Goal: Information Seeking & Learning: Learn about a topic

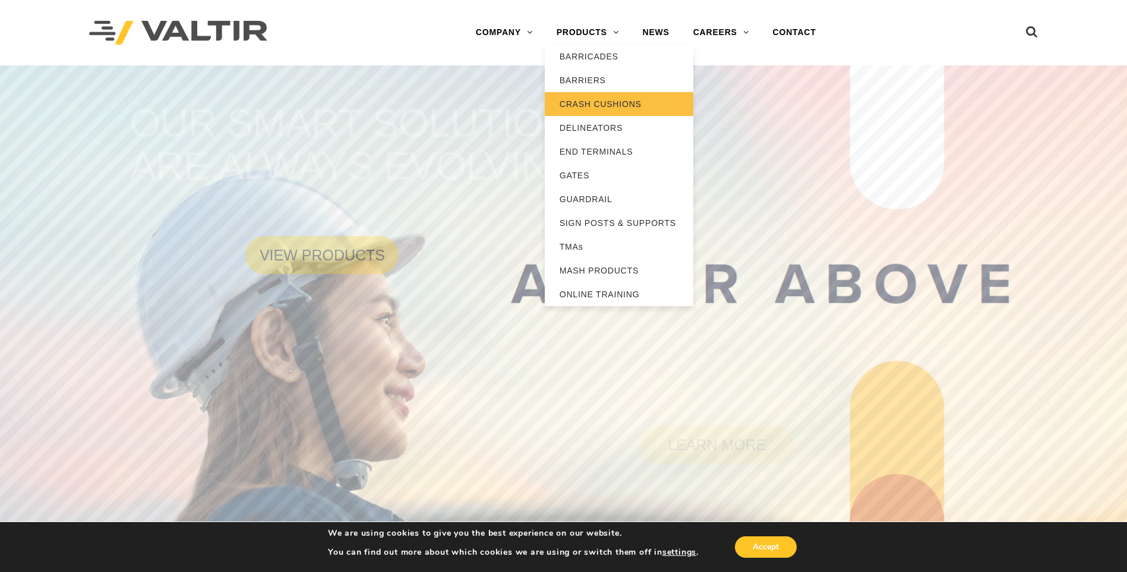
click at [591, 102] on link "CRASH CUSHIONS" at bounding box center [619, 104] width 149 height 24
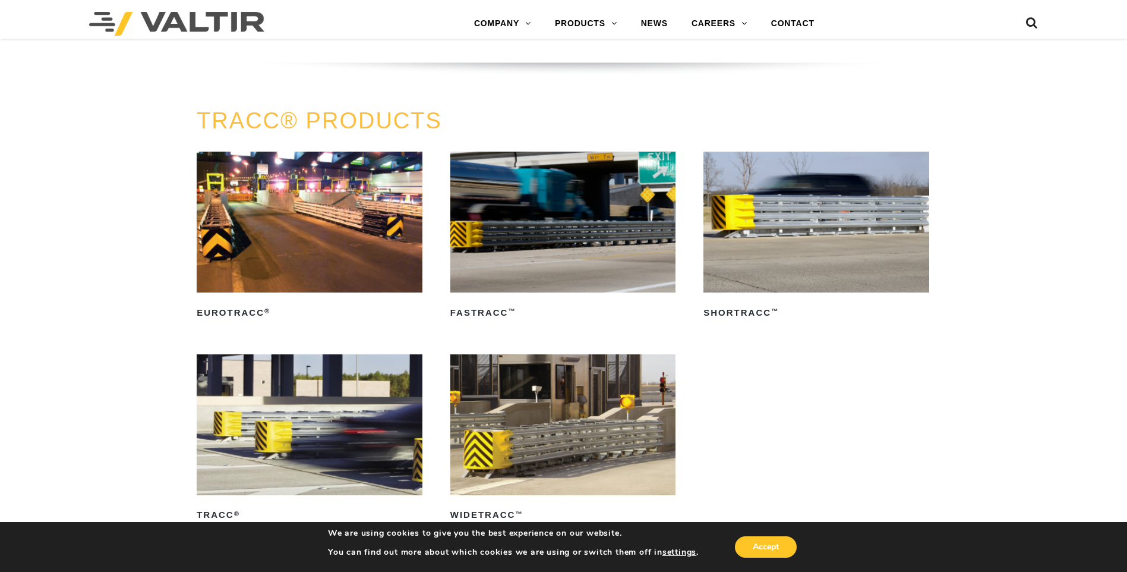
scroll to position [2021, 0]
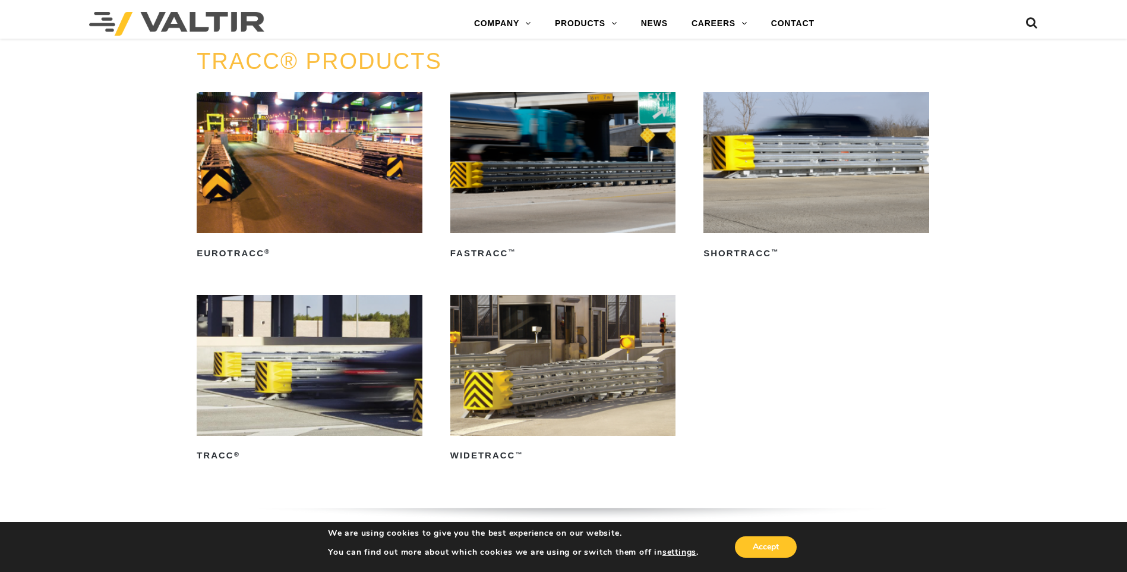
click at [538, 376] on img at bounding box center [564, 365] width 226 height 141
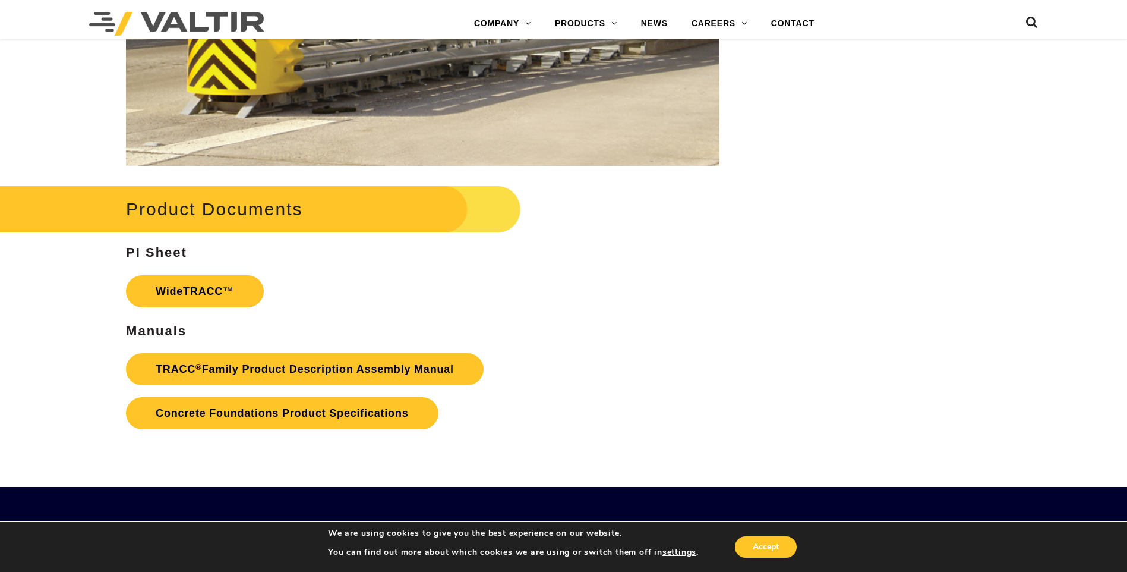
scroll to position [1902, 0]
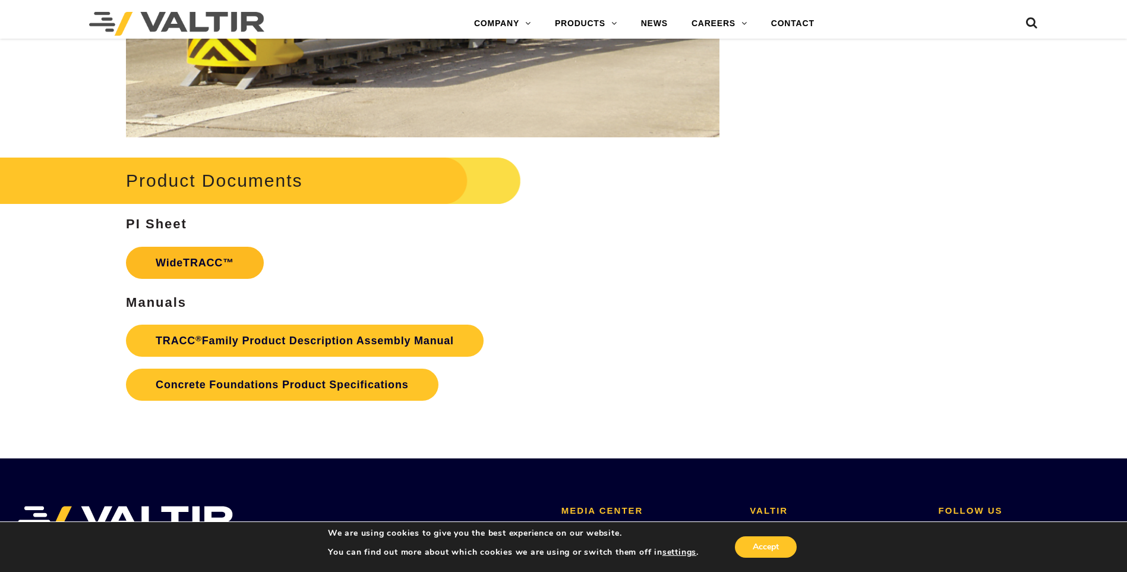
click at [197, 263] on link "WideTRACC™" at bounding box center [195, 263] width 138 height 32
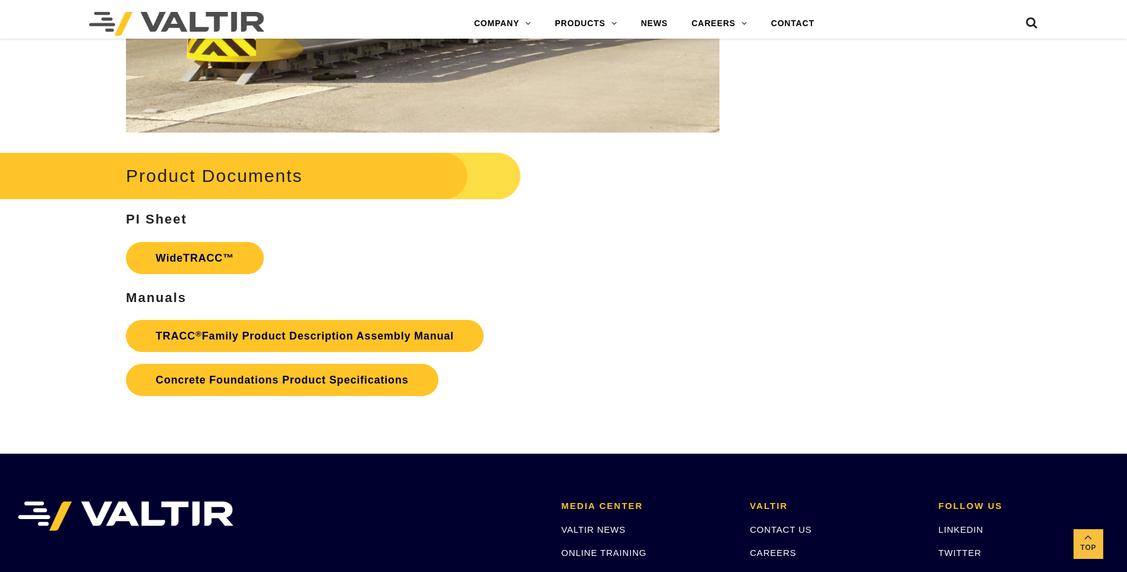
scroll to position [1902, 0]
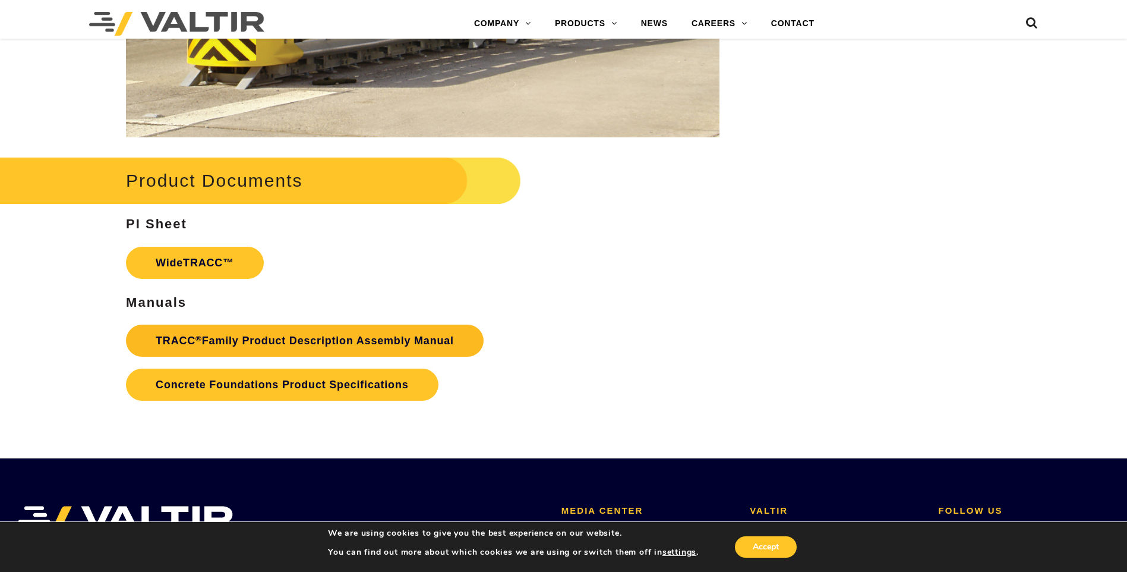
click at [365, 340] on link "TRACC ® Family Product Description Assembly Manual" at bounding box center [305, 341] width 358 height 32
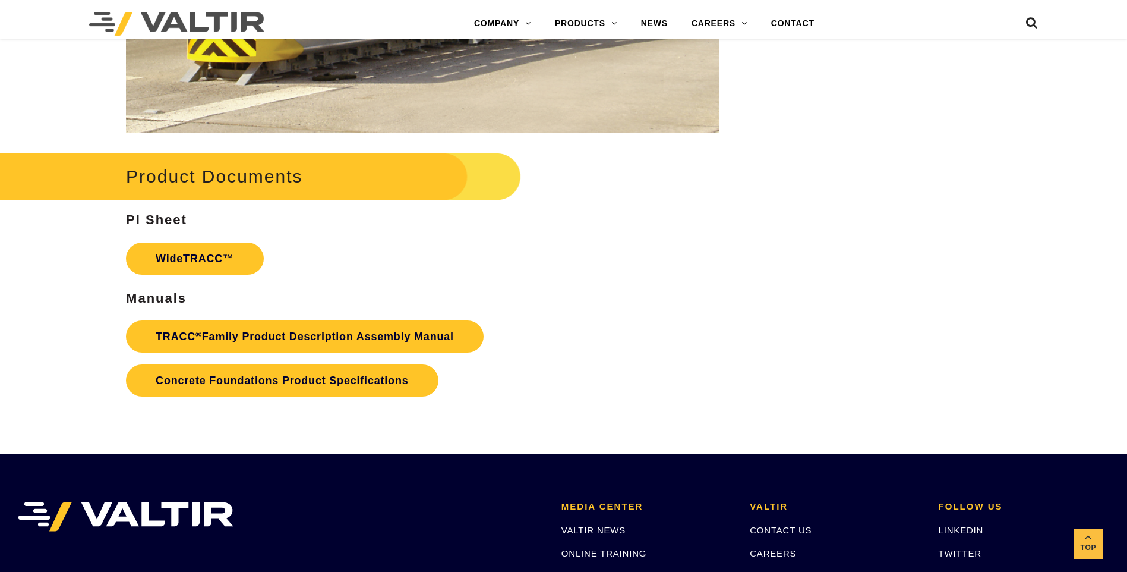
scroll to position [1902, 0]
